Goal: Information Seeking & Learning: Find specific page/section

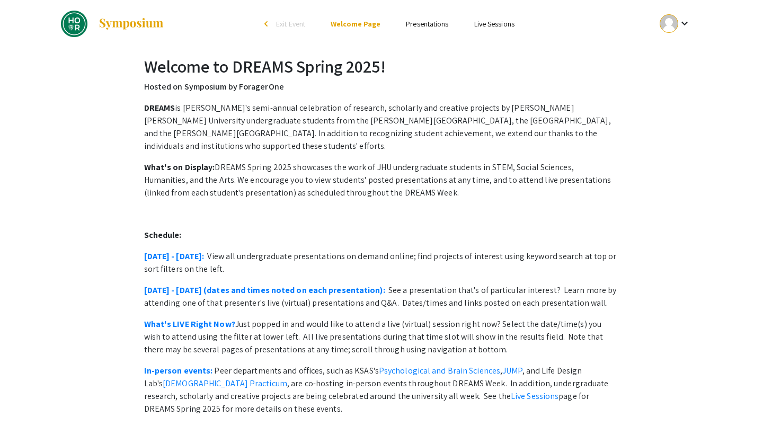
click at [416, 26] on link "Presentations" at bounding box center [427, 24] width 42 height 10
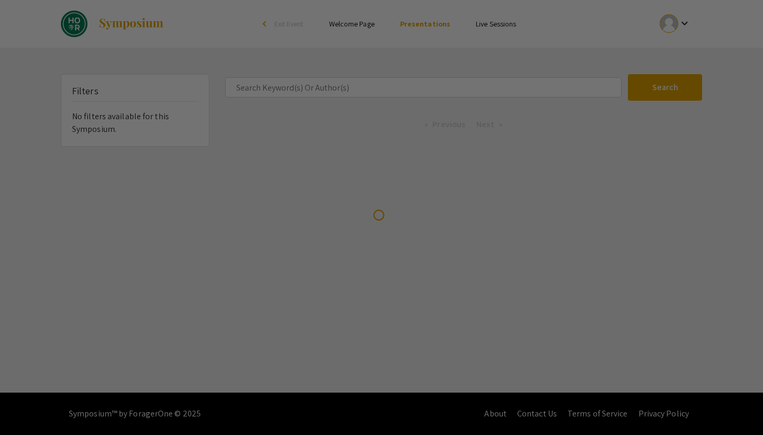
click at [320, 87] on div at bounding box center [381, 217] width 763 height 435
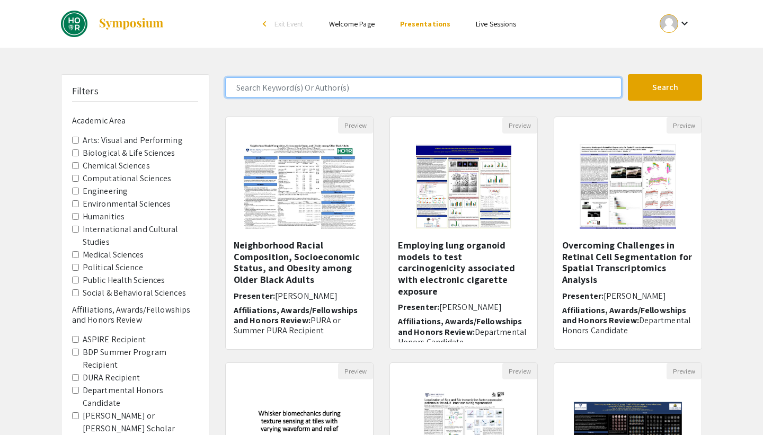
click at [319, 86] on input "Search Keyword(s) Or Author(s)" at bounding box center [423, 87] width 396 height 20
click at [628, 74] on button "Search" at bounding box center [665, 87] width 74 height 26
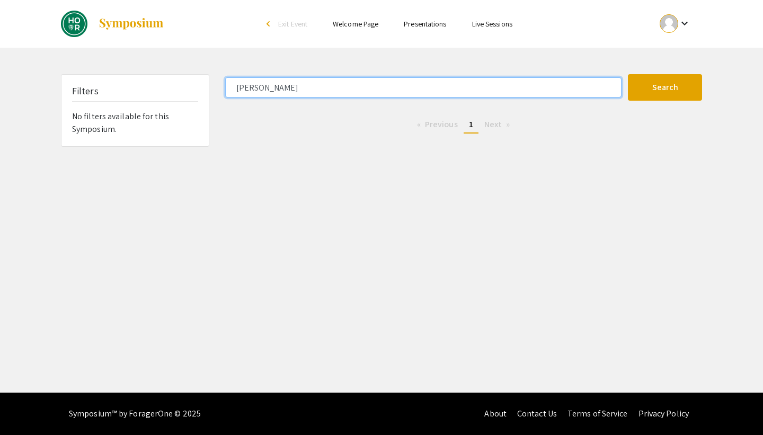
click at [368, 85] on input "[PERSON_NAME]" at bounding box center [423, 87] width 396 height 20
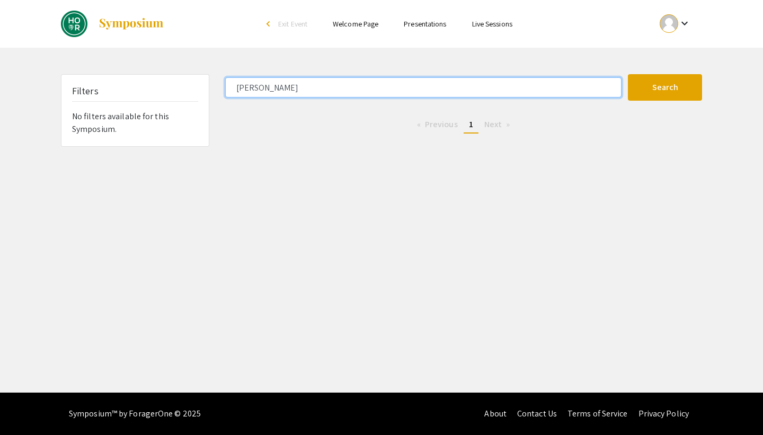
type input "[PERSON_NAME]"
click at [628, 74] on button "Search" at bounding box center [665, 87] width 74 height 26
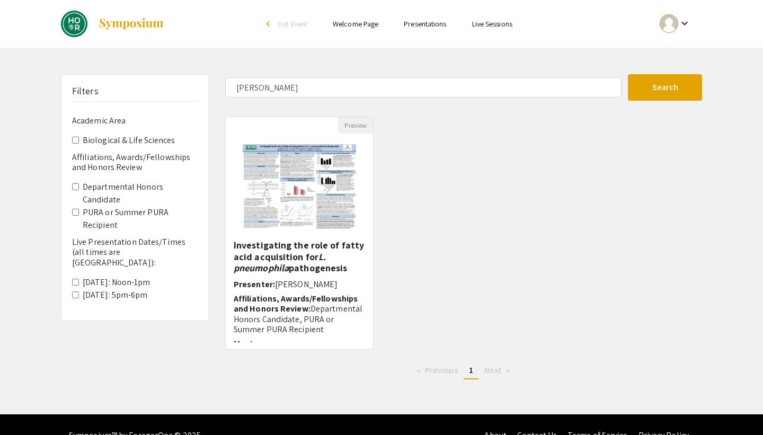
click at [408, 26] on link "Presentations" at bounding box center [425, 24] width 42 height 10
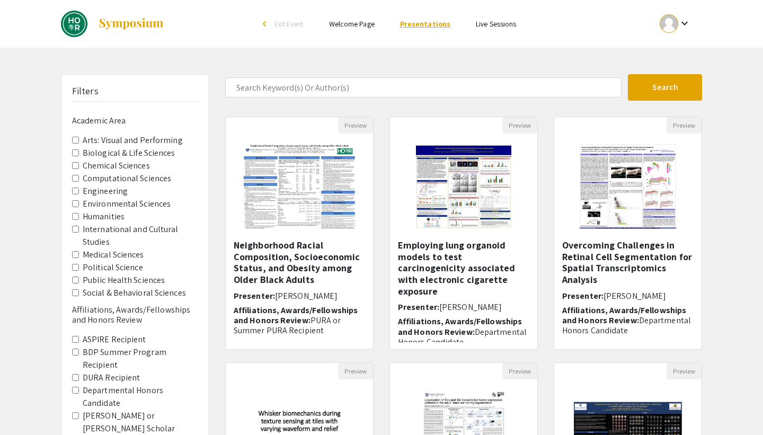
scroll to position [148, 0]
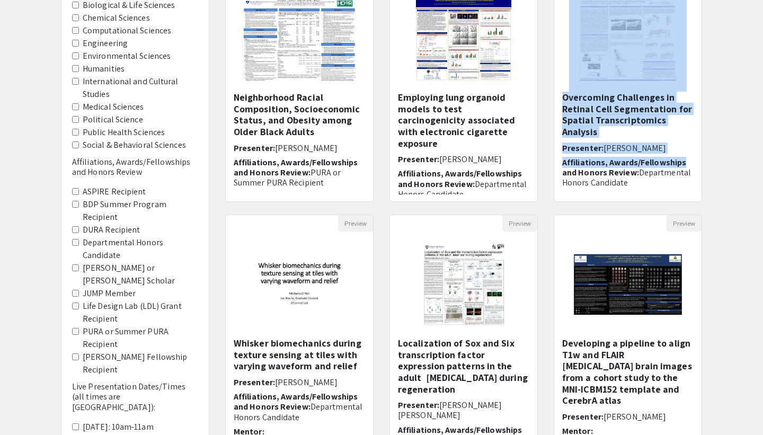
drag, startPoint x: 722, startPoint y: 56, endPoint x: 724, endPoint y: 165, distance: 109.2
click at [723, 165] on div "Filters Academic Area Arts: Visual and Performing Biological & Life Sciences Ch…" at bounding box center [381, 205] width 763 height 559
click at [724, 165] on div "Filters Academic Area Arts: Visual and Performing Biological & Life Sciences Ch…" at bounding box center [381, 205] width 763 height 559
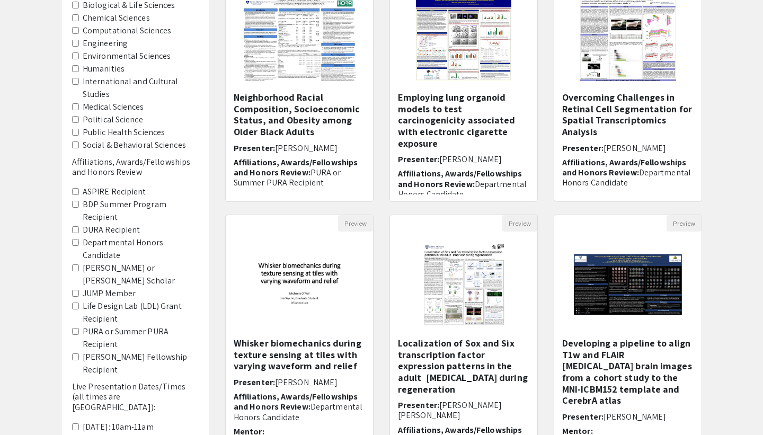
scroll to position [268, 0]
